Goal: Task Accomplishment & Management: Manage account settings

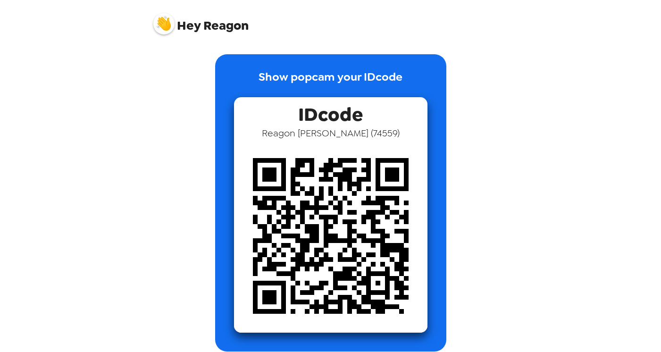
click at [206, 30] on span "Hey Reagon" at bounding box center [200, 20] width 95 height 24
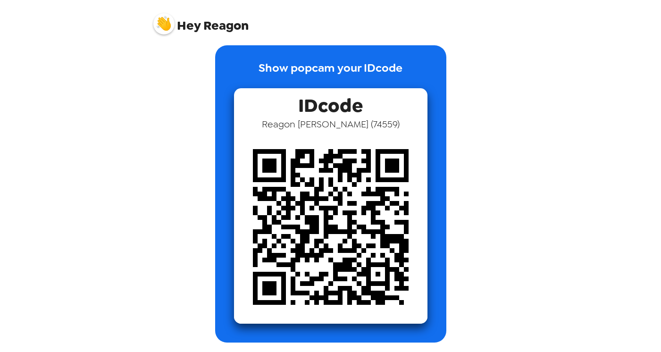
scroll to position [9, 0]
click at [368, 104] on div "IDcode Reagon Feneis ( 74559 )" at bounding box center [330, 205] width 193 height 235
click at [344, 73] on p "Show popcam your IDcode" at bounding box center [330, 73] width 144 height 29
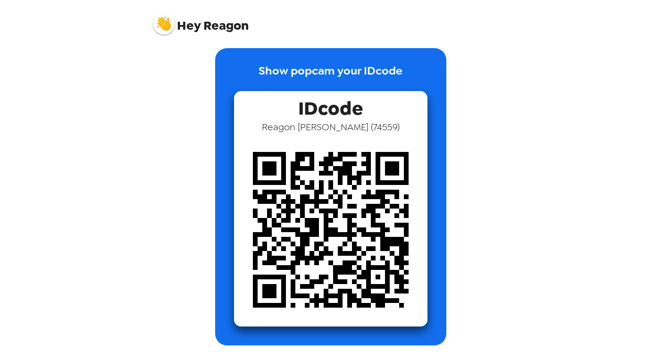
scroll to position [9, 0]
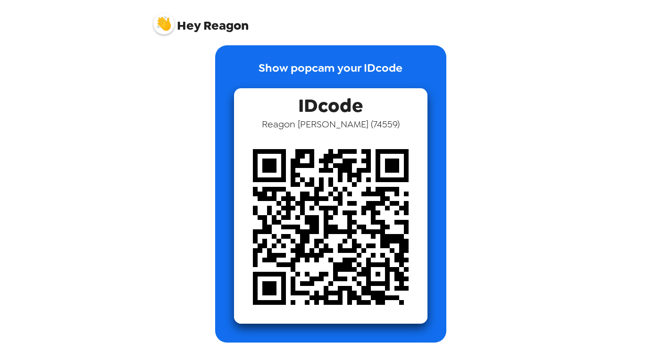
click at [221, 26] on span "Hey Reagon" at bounding box center [200, 20] width 95 height 24
click at [159, 39] on div "Hey Reagon" at bounding box center [330, 20] width 377 height 40
click at [158, 29] on img at bounding box center [163, 23] width 21 height 21
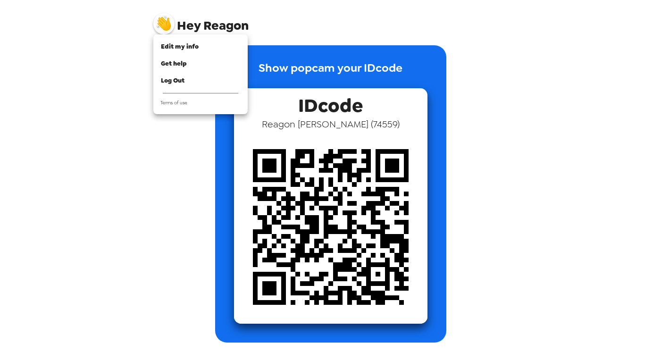
click at [164, 26] on div at bounding box center [330, 176] width 661 height 352
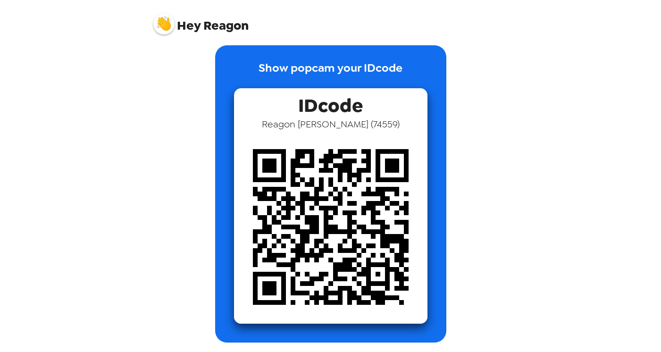
click at [173, 24] on img at bounding box center [163, 23] width 21 height 21
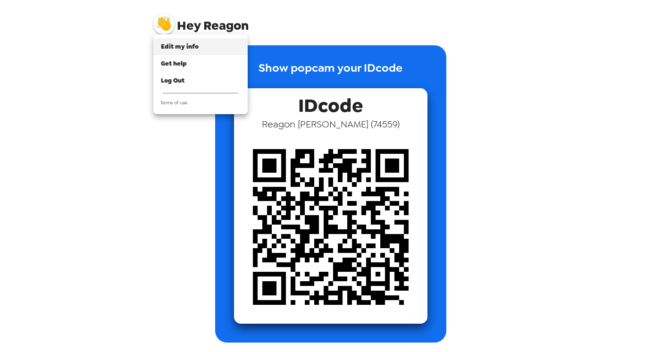
click at [175, 45] on span "Edit my info" at bounding box center [180, 46] width 38 height 8
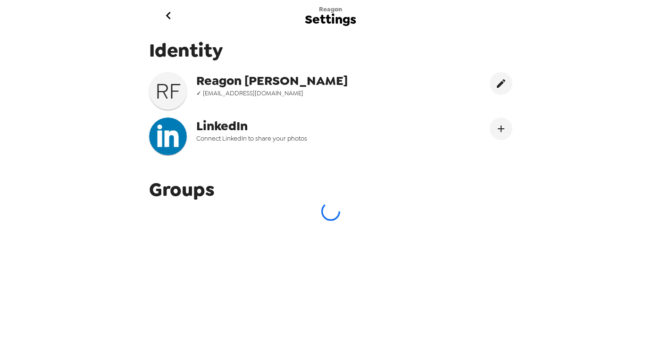
click at [165, 13] on icon "go back" at bounding box center [168, 15] width 15 height 15
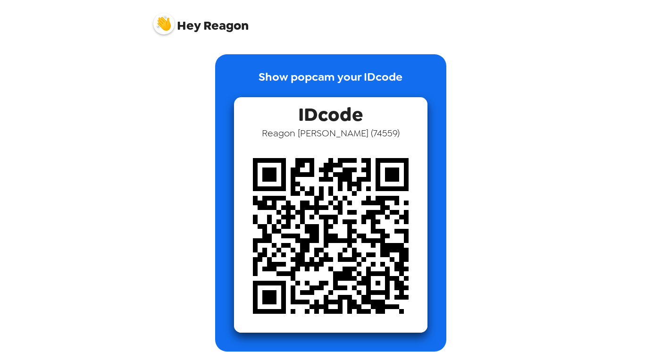
click at [167, 21] on img at bounding box center [163, 23] width 21 height 21
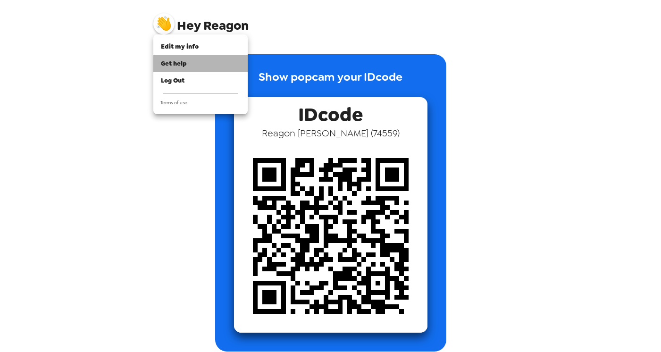
click at [174, 67] on span "Get help" at bounding box center [174, 63] width 26 height 8
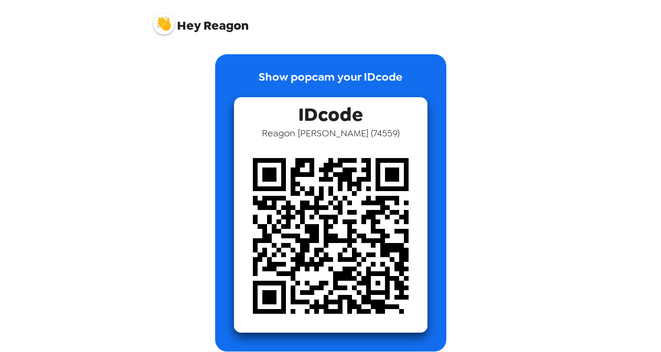
click at [161, 60] on div "Show popcam your IDcode IDcode Reagon Feneis ( 74559 )" at bounding box center [330, 202] width 358 height 297
click at [170, 24] on img at bounding box center [163, 23] width 21 height 21
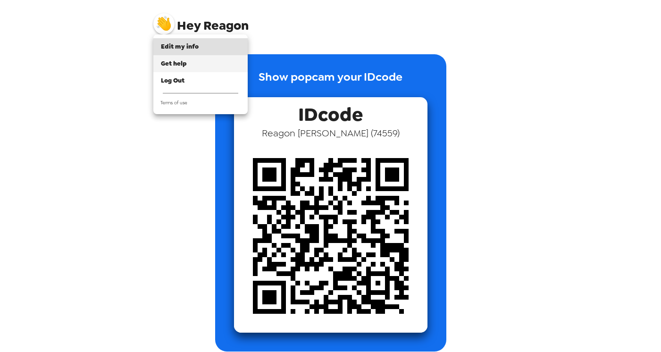
click at [178, 61] on span "Get help" at bounding box center [174, 63] width 26 height 8
click at [184, 47] on span "Edit my info" at bounding box center [180, 46] width 38 height 8
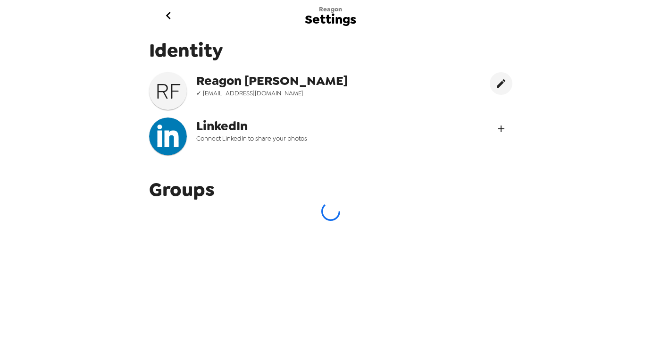
click at [492, 124] on button "Connect LinekdIn" at bounding box center [500, 128] width 23 height 23
click at [167, 8] on icon "go back" at bounding box center [168, 15] width 15 height 15
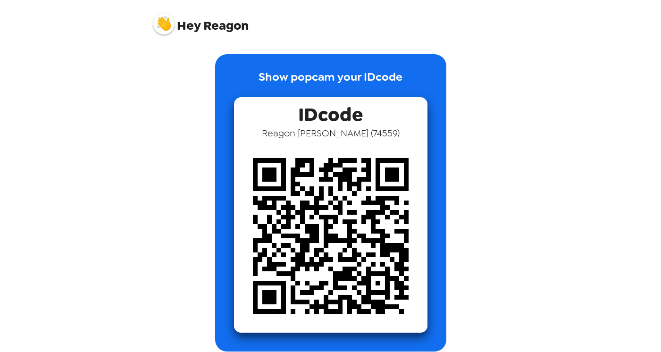
click at [157, 26] on img at bounding box center [163, 23] width 21 height 21
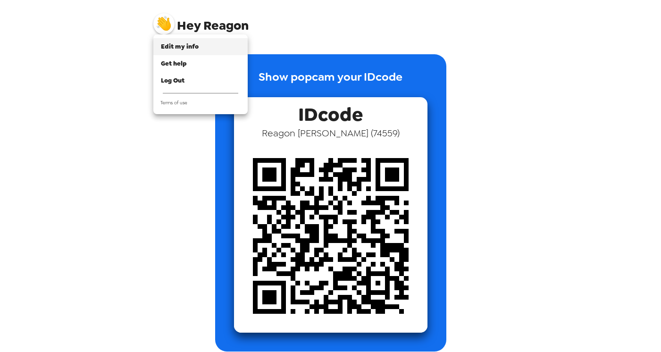
click at [177, 50] on span "Edit my info" at bounding box center [180, 46] width 38 height 8
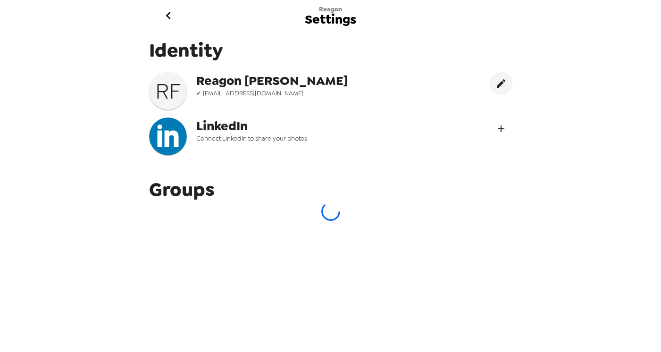
click at [490, 124] on button "Connect LinekdIn" at bounding box center [500, 128] width 23 height 23
click at [179, 14] on button "go back" at bounding box center [168, 15] width 31 height 31
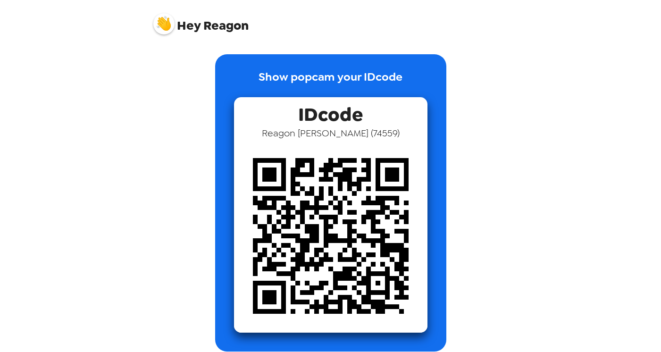
click at [162, 26] on img at bounding box center [163, 23] width 21 height 21
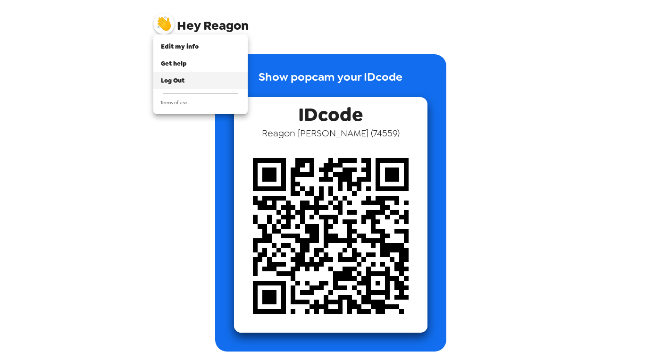
click at [180, 76] on div "Log Out" at bounding box center [200, 80] width 79 height 9
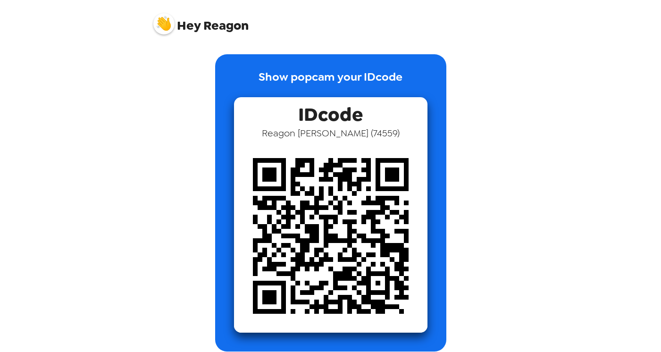
click at [168, 24] on img at bounding box center [163, 23] width 21 height 21
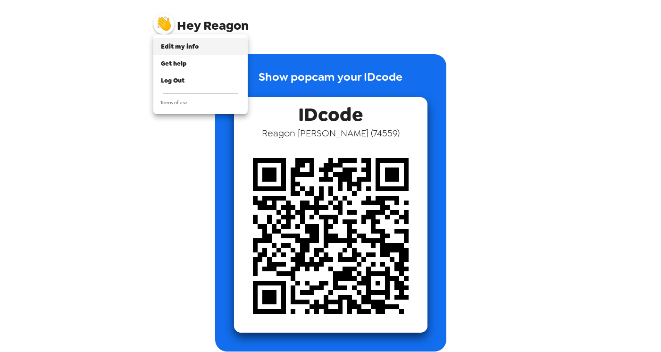
click at [171, 47] on span "Edit my info" at bounding box center [180, 46] width 38 height 8
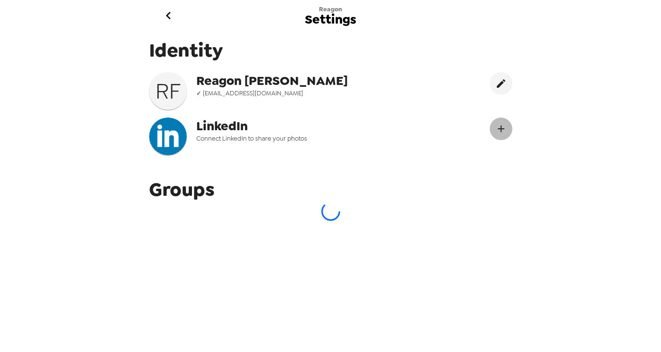
click at [506, 125] on icon "Connect LinekdIn" at bounding box center [500, 128] width 11 height 11
click at [235, 74] on span "[PERSON_NAME]" at bounding box center [291, 80] width 190 height 17
click at [221, 88] on span "[PERSON_NAME]" at bounding box center [291, 80] width 190 height 17
click at [502, 139] on button "Connect LinekdIn" at bounding box center [500, 128] width 23 height 23
